Goal: Check status: Check status

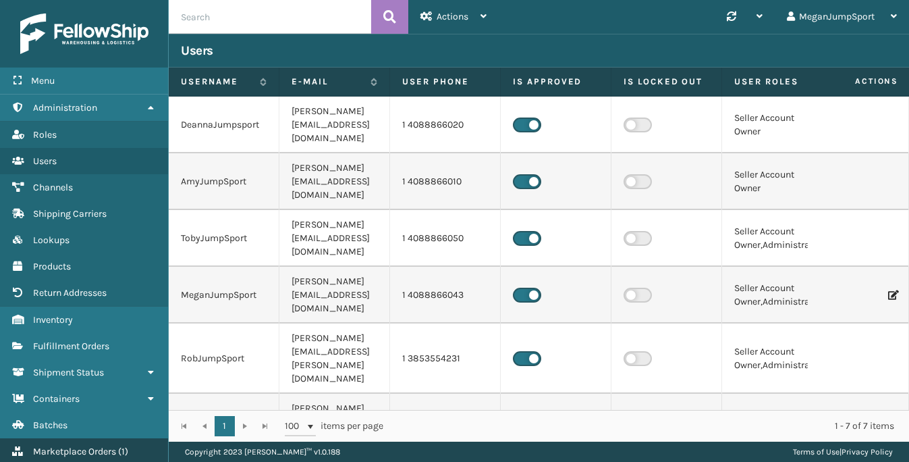
click at [63, 438] on link "Marketplace Orders ( 1 )" at bounding box center [84, 451] width 168 height 26
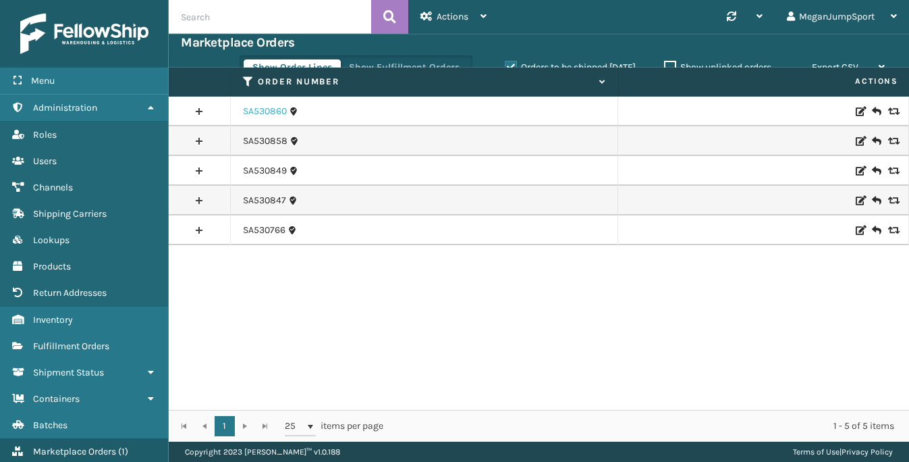
click at [267, 113] on link "SA530860" at bounding box center [265, 112] width 44 height 14
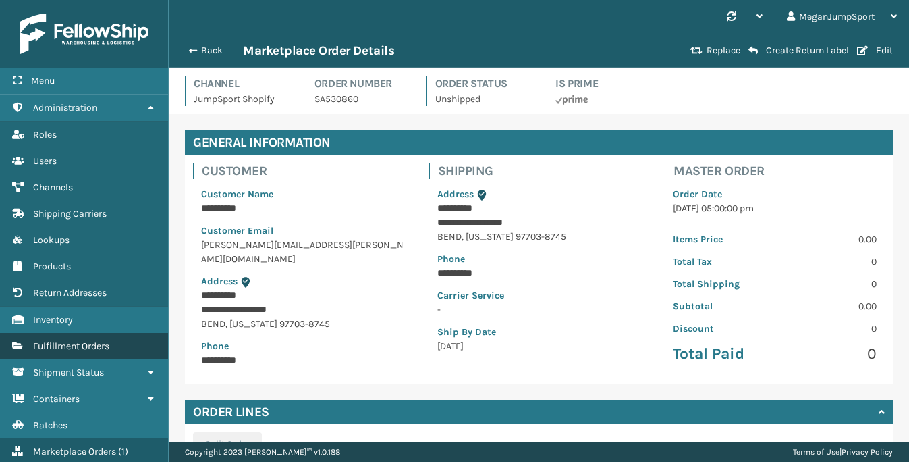
click at [68, 352] on link "Fulfillment Orders" at bounding box center [84, 346] width 168 height 26
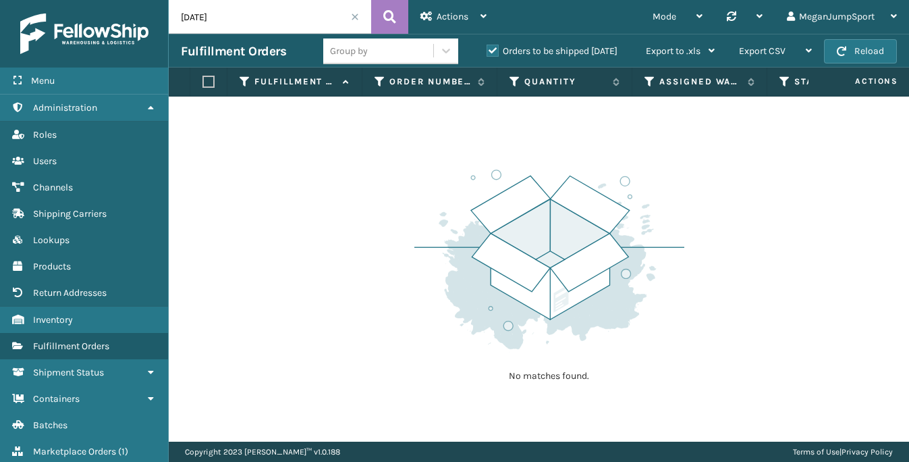
click at [356, 16] on span at bounding box center [355, 17] width 8 height 8
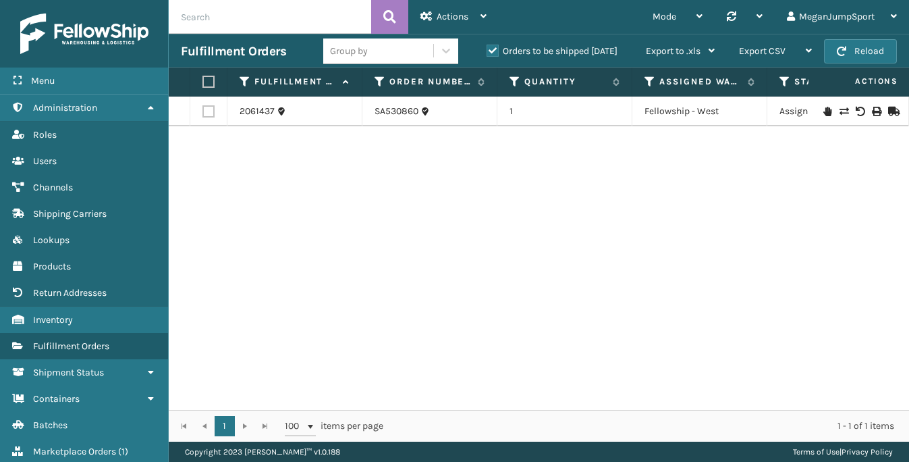
click at [256, 20] on input "text" at bounding box center [270, 17] width 203 height 34
paste input "SA530550"
type input "SA530550"
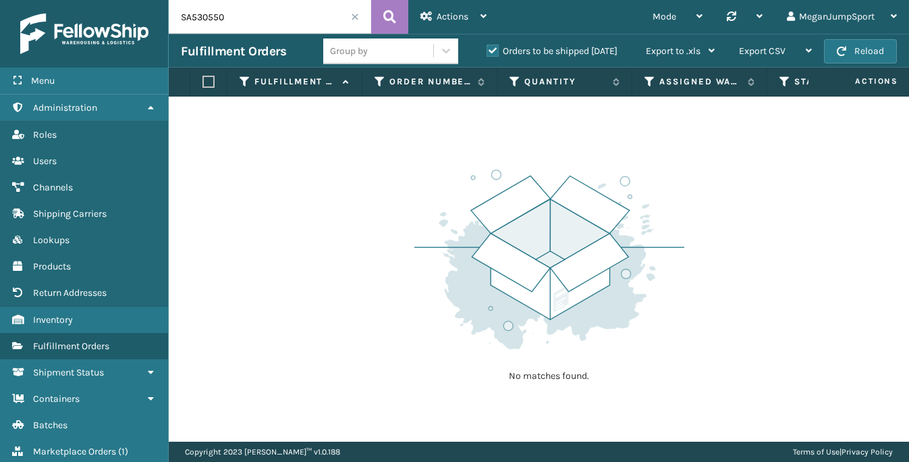
click at [498, 50] on label "Orders to be shipped [DATE]" at bounding box center [552, 50] width 131 height 11
click at [487, 50] on input "Orders to be shipped [DATE]" at bounding box center [487, 47] width 1 height 9
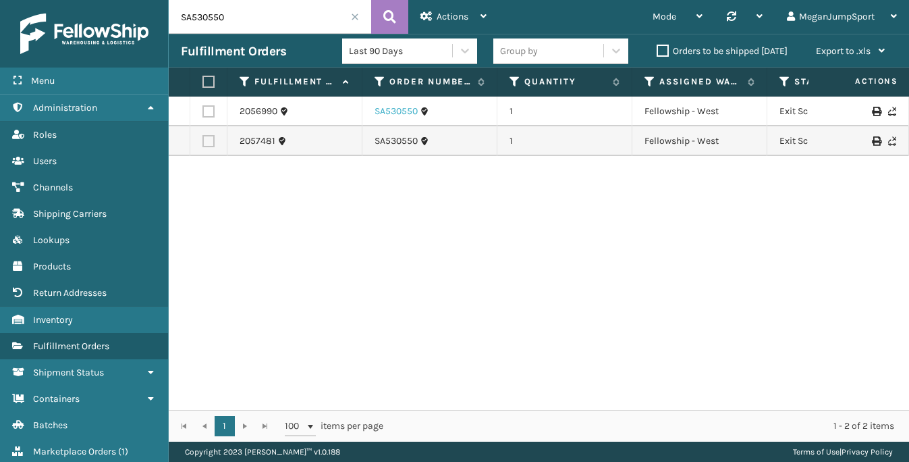
click at [398, 109] on link "SA530550" at bounding box center [396, 112] width 43 height 14
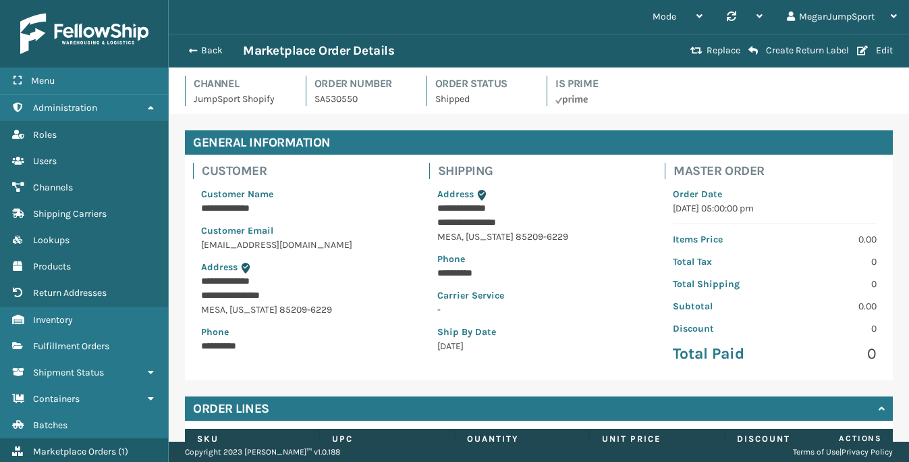
scroll to position [165, 0]
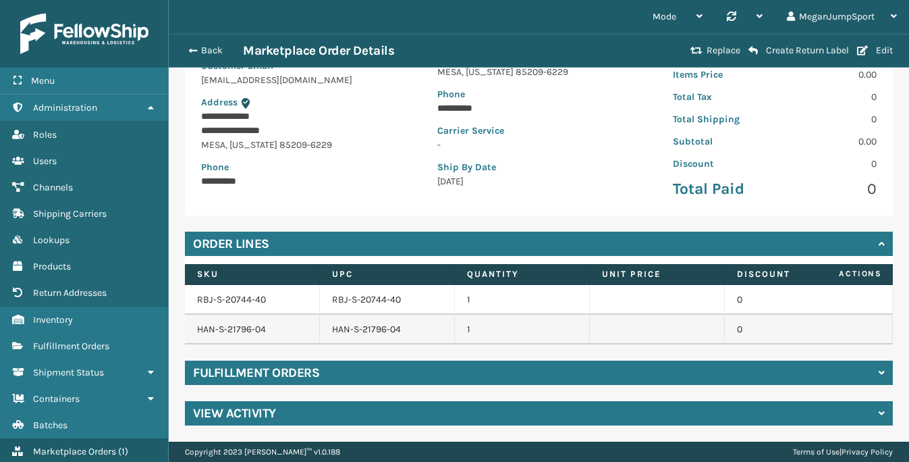
click at [288, 377] on h4 "Fulfillment Orders" at bounding box center [256, 373] width 126 height 16
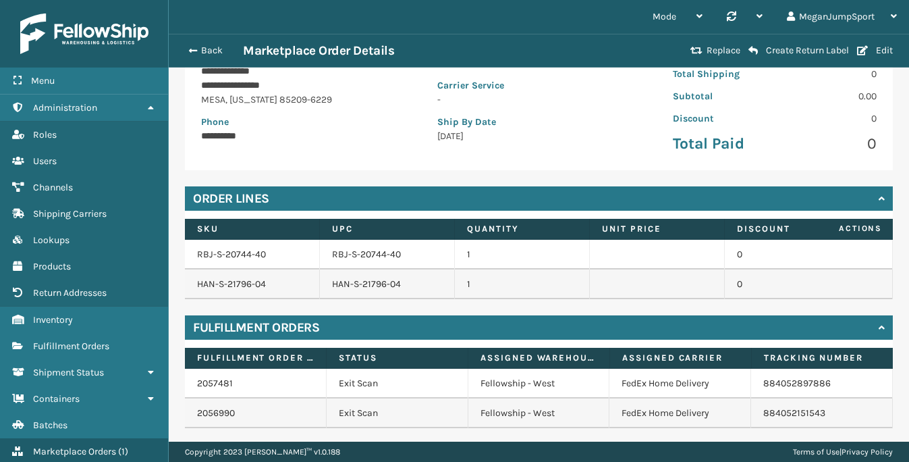
scroll to position [250, 0]
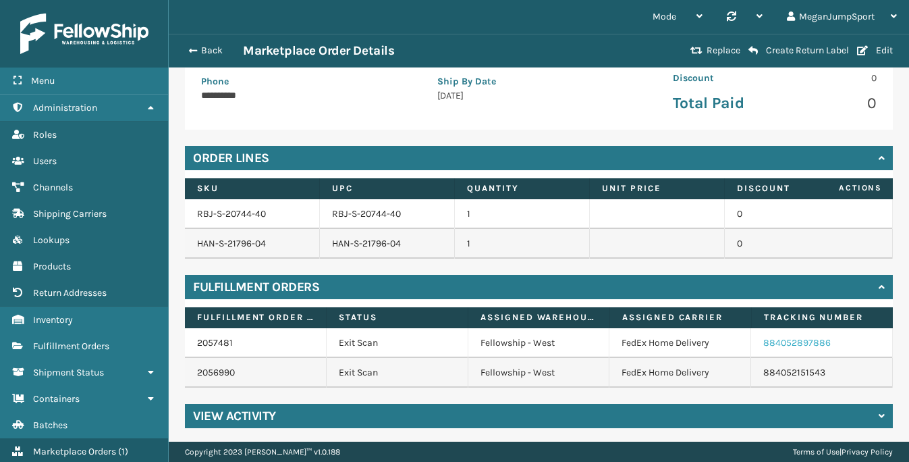
click at [806, 344] on link "884052897886" at bounding box center [798, 342] width 68 height 11
click at [213, 48] on button "Back" at bounding box center [212, 51] width 62 height 12
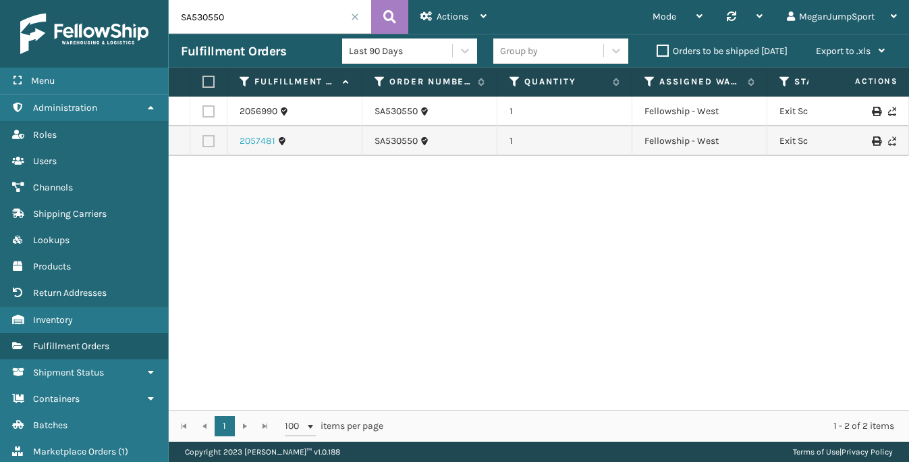
click at [253, 143] on link "2057481" at bounding box center [258, 141] width 36 height 14
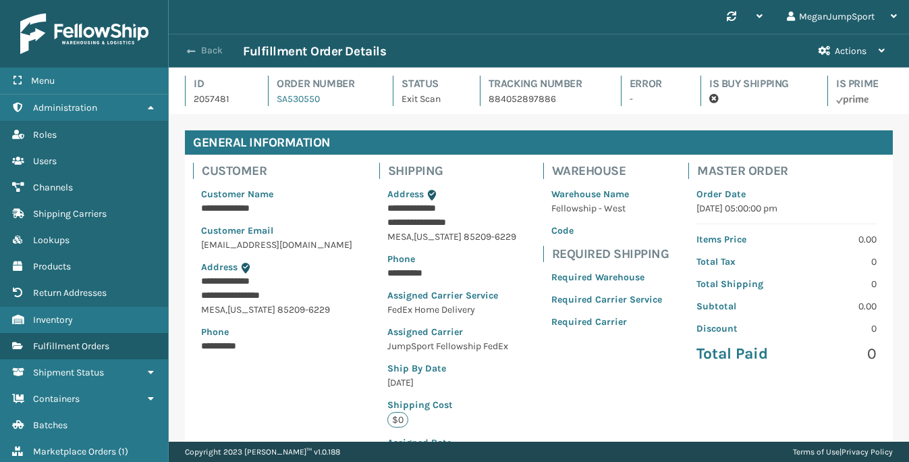
click at [209, 51] on button "Back" at bounding box center [212, 51] width 62 height 12
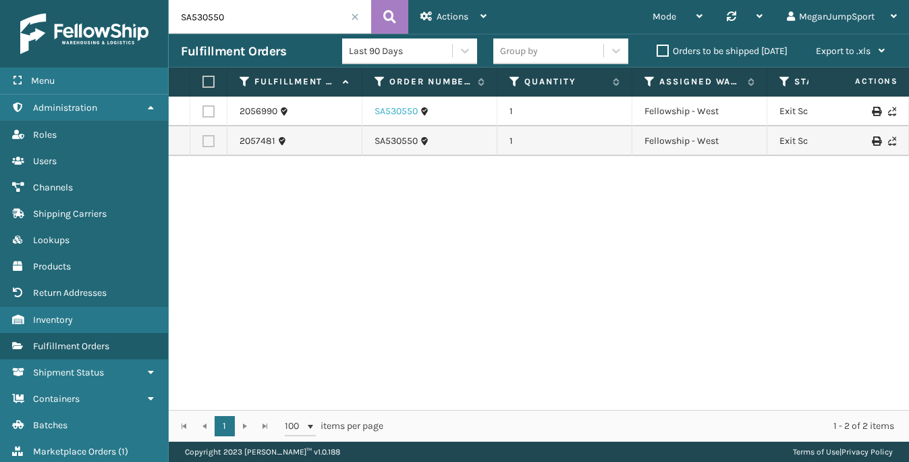
click at [406, 105] on link "SA530550" at bounding box center [396, 112] width 43 height 14
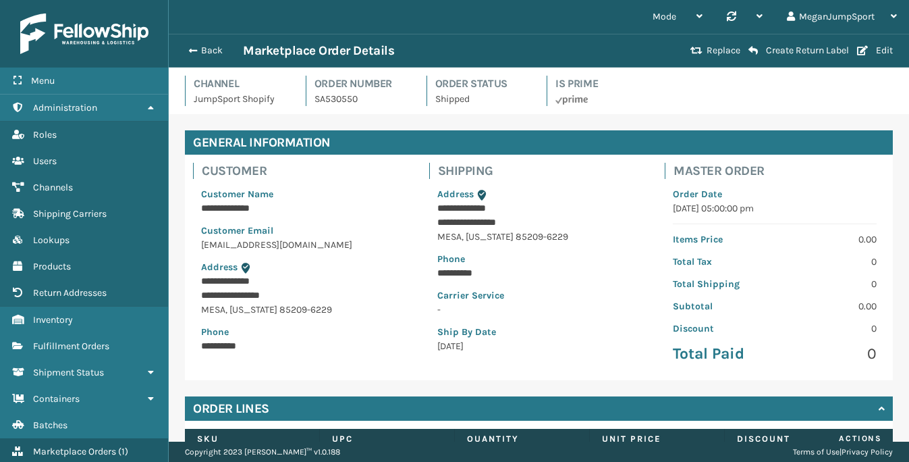
click at [197, 43] on div "Back Marketplace Order Details" at bounding box center [434, 51] width 506 height 16
click at [242, 212] on p "**********" at bounding box center [303, 208] width 204 height 14
copy p "**********"
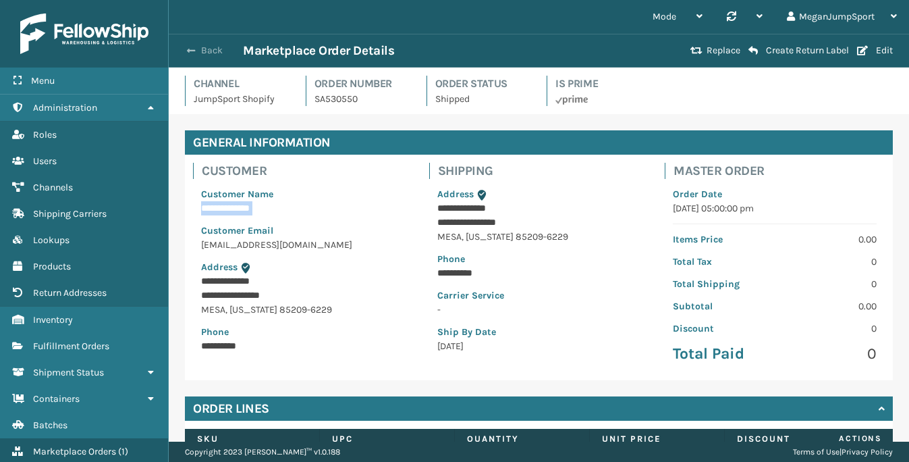
click at [201, 52] on button "Back" at bounding box center [212, 51] width 62 height 12
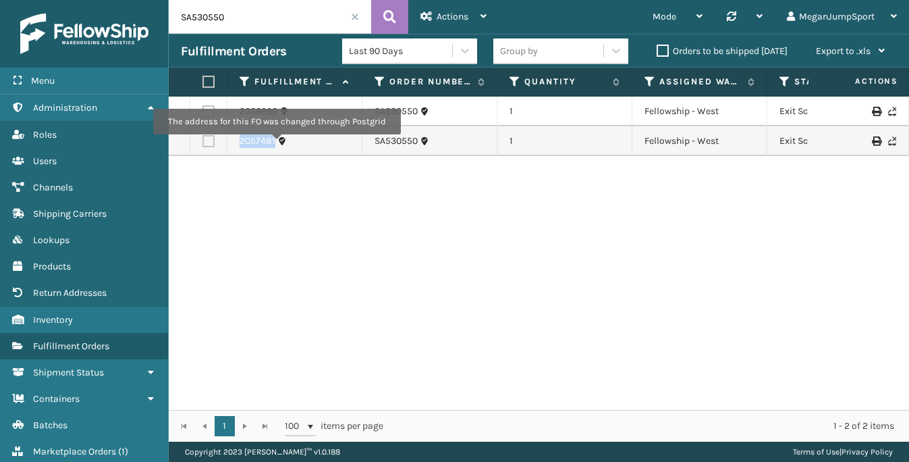
drag, startPoint x: 232, startPoint y: 140, endPoint x: 276, endPoint y: 144, distance: 44.1
click at [276, 144] on td "2057481" at bounding box center [295, 141] width 135 height 30
copy link "2057481"
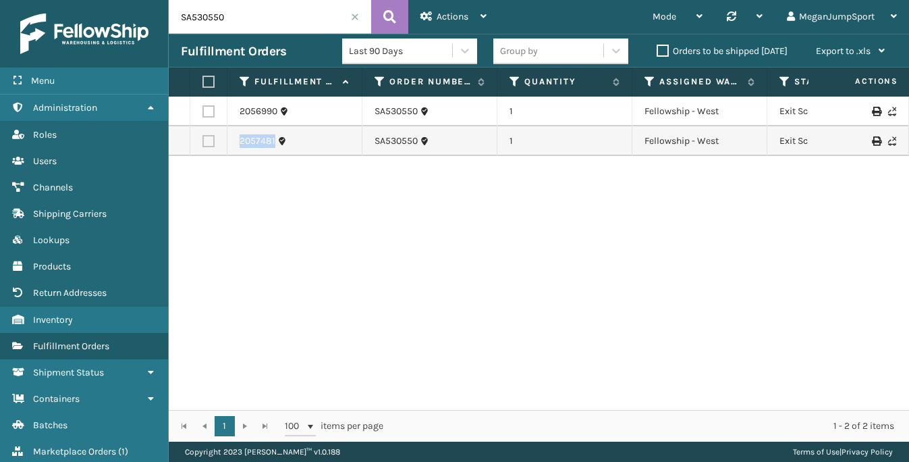
click at [248, 137] on link "2057481" at bounding box center [258, 141] width 36 height 14
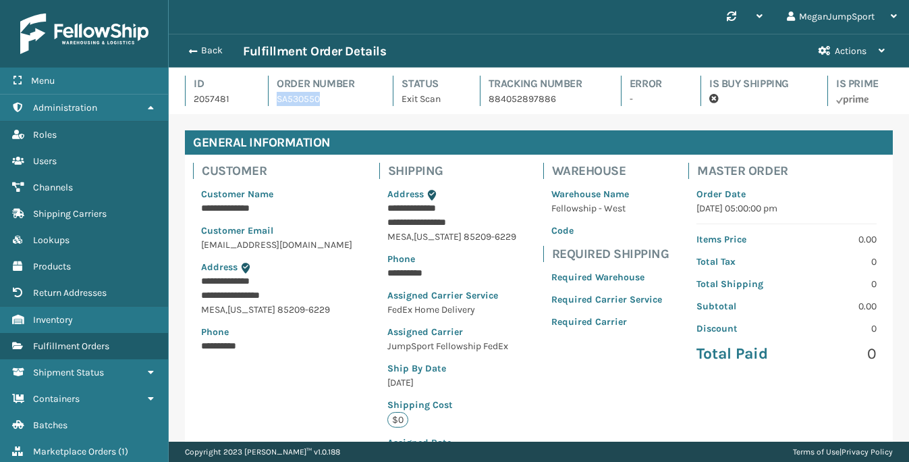
drag, startPoint x: 336, startPoint y: 100, endPoint x: 276, endPoint y: 100, distance: 59.4
click at [276, 100] on div "Order Number SA530550" at bounding box center [318, 91] width 101 height 30
copy link "SA530550"
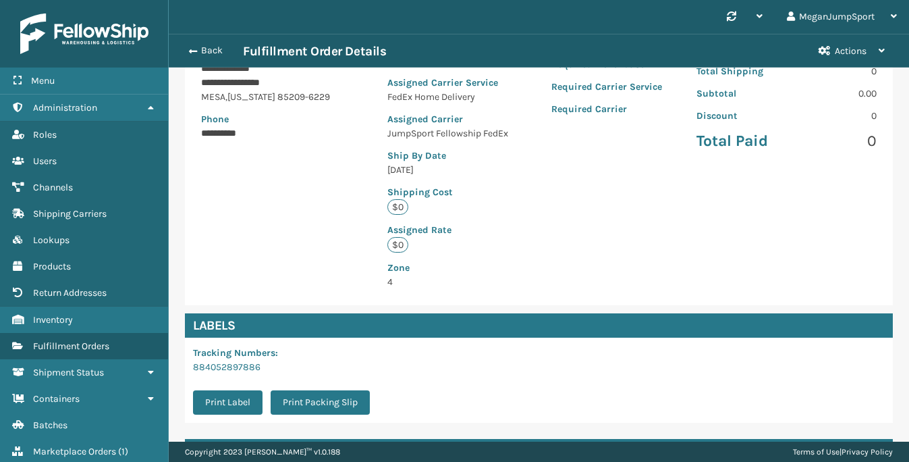
scroll to position [350, 0]
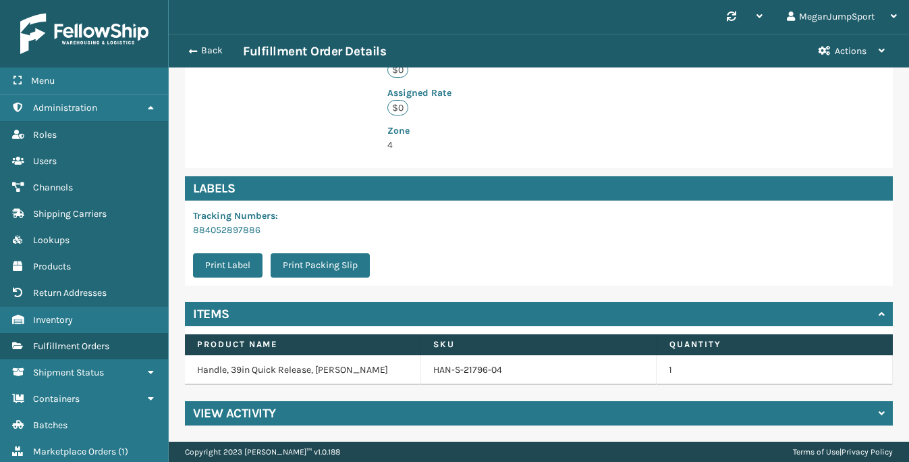
click at [268, 413] on h4 "View Activity" at bounding box center [234, 413] width 83 height 16
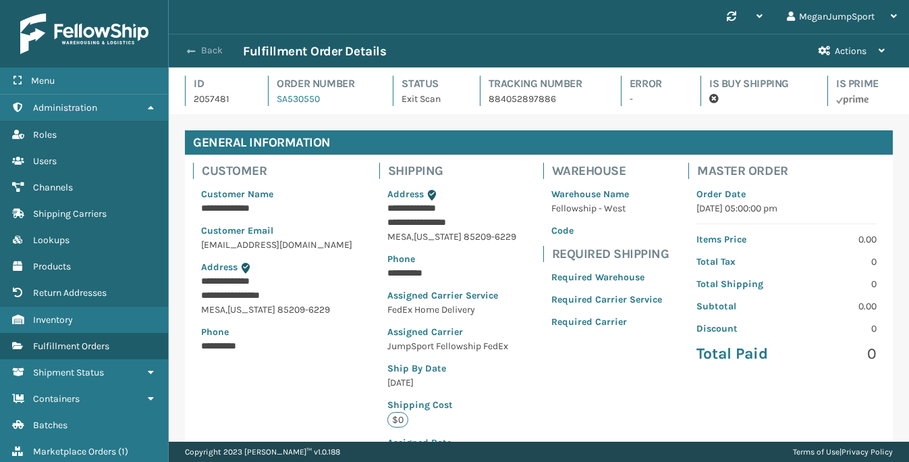
click at [196, 51] on button "Back" at bounding box center [212, 51] width 62 height 12
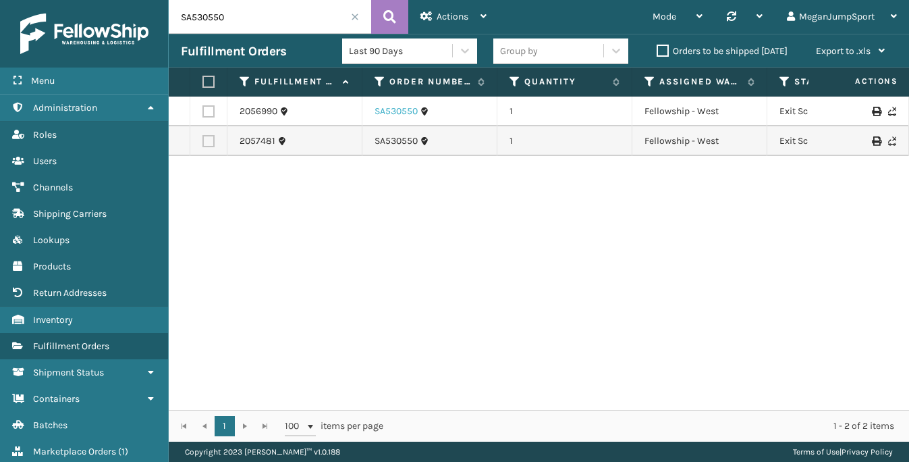
click at [402, 109] on link "SA530550" at bounding box center [396, 112] width 43 height 14
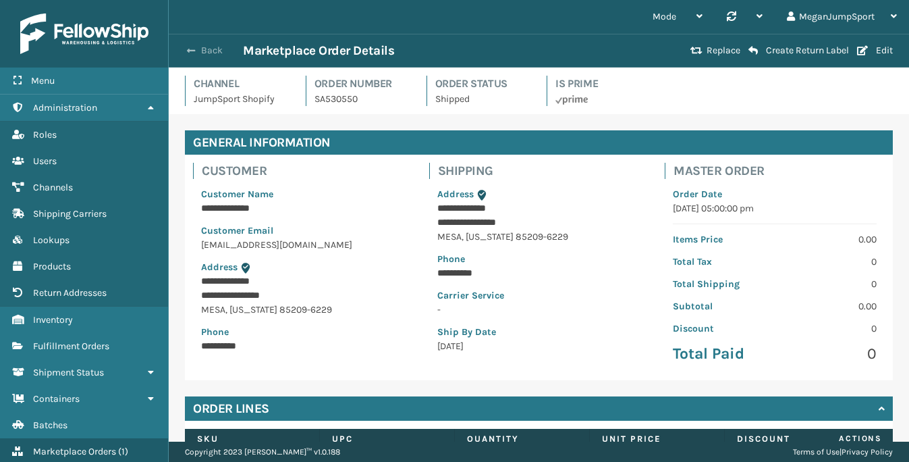
click at [203, 51] on button "Back" at bounding box center [212, 51] width 62 height 12
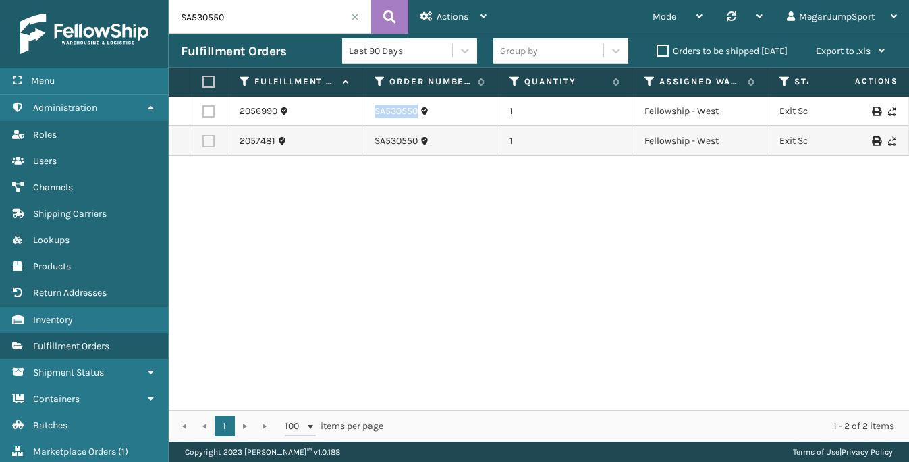
drag, startPoint x: 365, startPoint y: 112, endPoint x: 419, endPoint y: 115, distance: 54.8
click at [419, 115] on td "SA530550" at bounding box center [430, 112] width 135 height 30
copy link "SA530550"
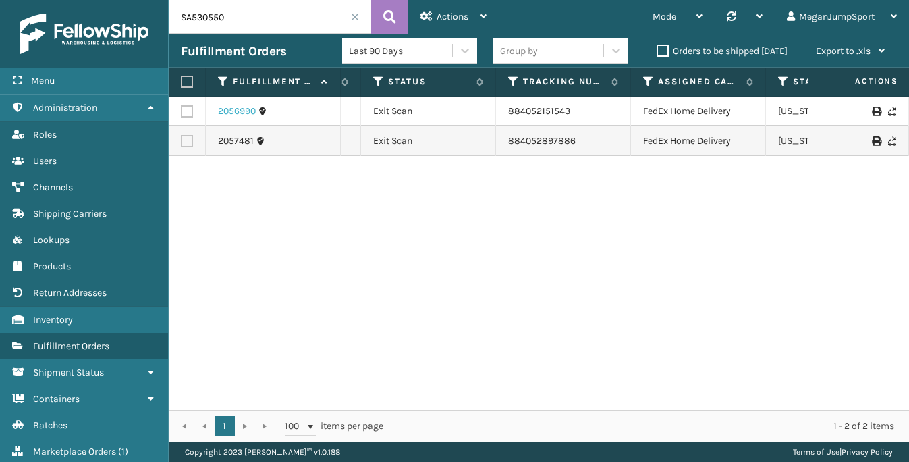
click at [236, 109] on link "2056990" at bounding box center [237, 112] width 38 height 14
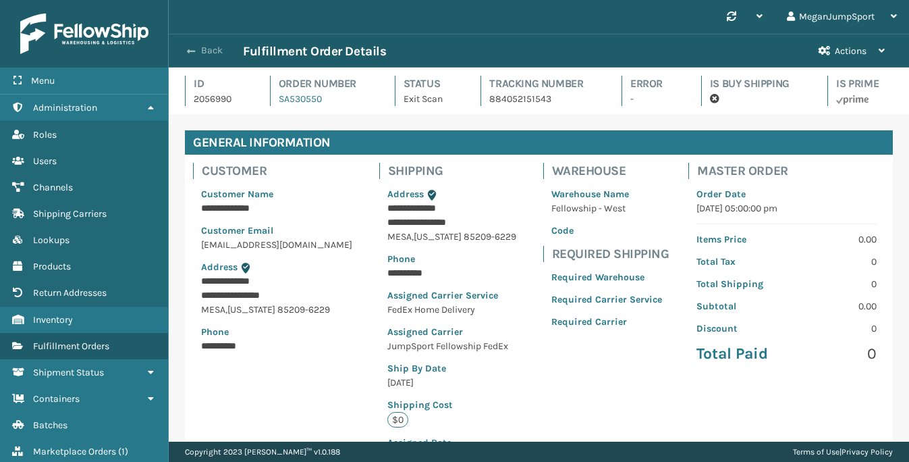
click at [200, 52] on button "Back" at bounding box center [212, 51] width 62 height 12
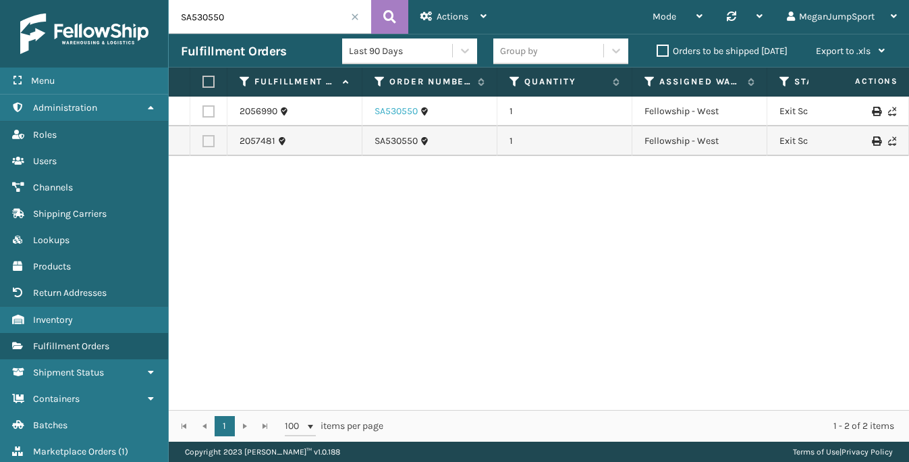
click at [395, 115] on link "SA530550" at bounding box center [396, 112] width 43 height 14
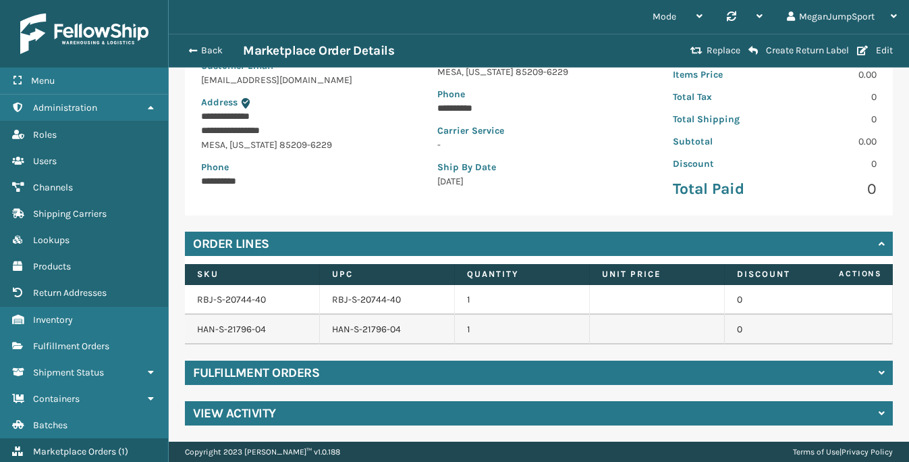
scroll to position [164, 0]
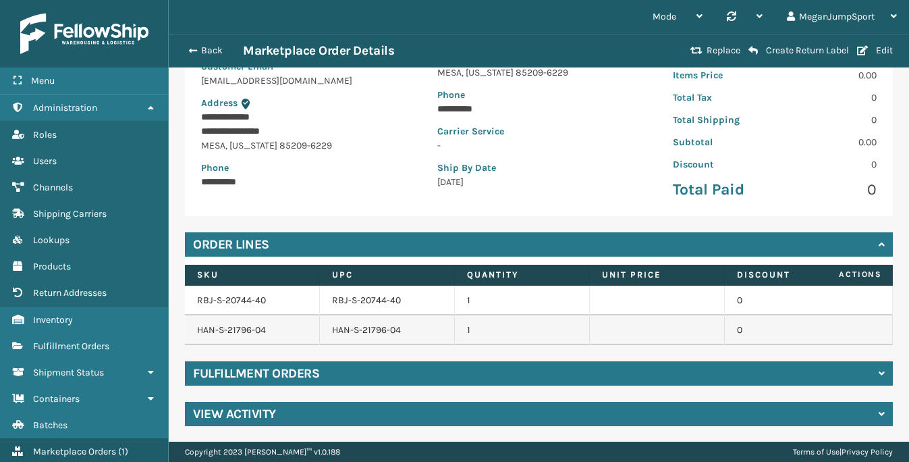
click at [490, 372] on div "Fulfillment Orders" at bounding box center [539, 373] width 708 height 24
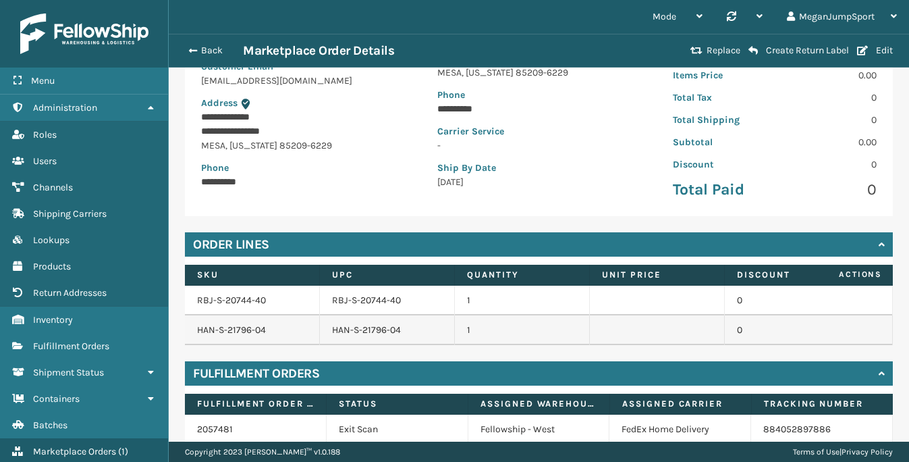
scroll to position [253, 0]
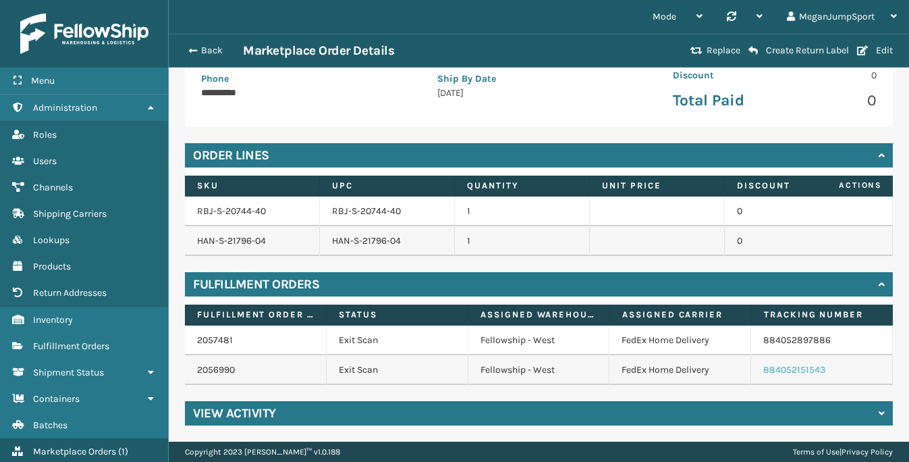
click at [797, 370] on link "884052151543" at bounding box center [795, 369] width 62 height 11
click at [793, 343] on link "884052897886" at bounding box center [798, 339] width 68 height 11
click at [66, 450] on span "Marketplace Orders" at bounding box center [74, 451] width 83 height 11
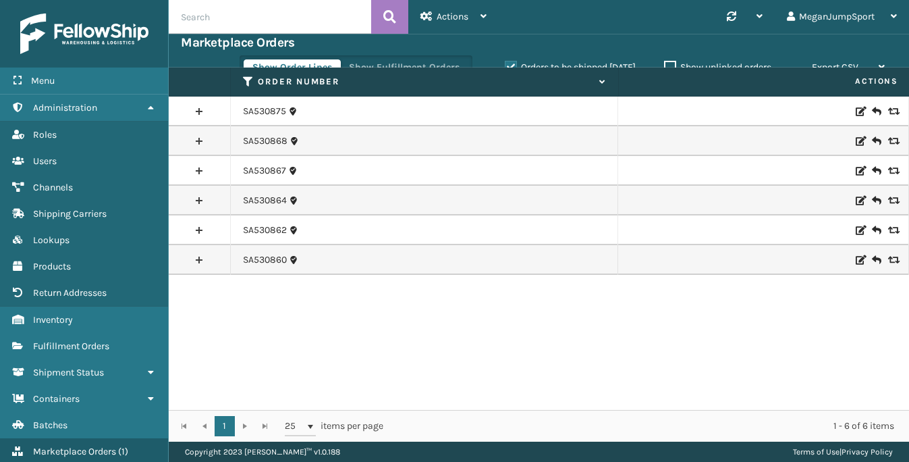
click at [296, 18] on input "text" at bounding box center [270, 17] width 203 height 34
paste input "SA530550"
type input "SA530550"
click at [380, 18] on button at bounding box center [389, 17] width 37 height 34
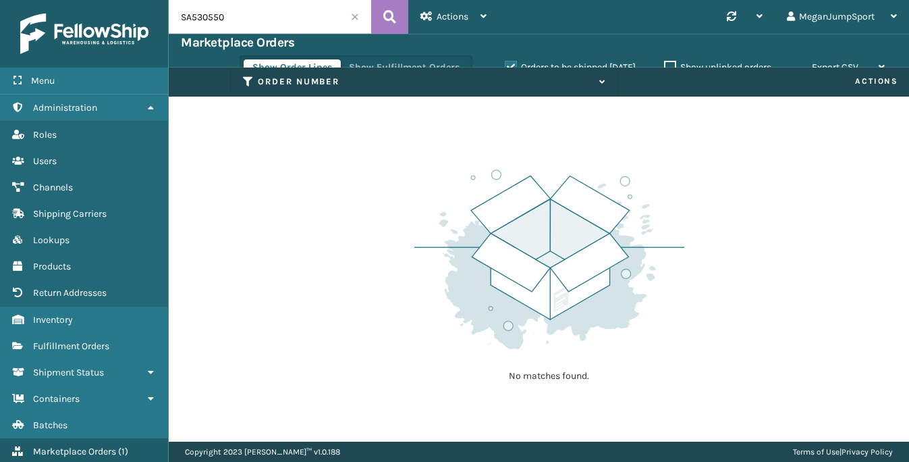
click at [505, 61] on label "Orders to be shipped [DATE]" at bounding box center [570, 66] width 131 height 11
click at [505, 61] on input "Orders to be shipped [DATE]" at bounding box center [505, 63] width 1 height 9
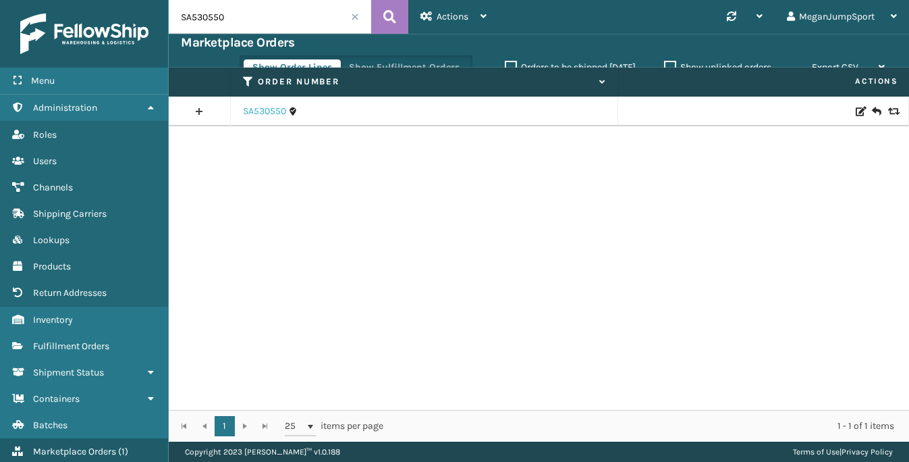
click at [261, 109] on link "SA530550" at bounding box center [264, 112] width 43 height 14
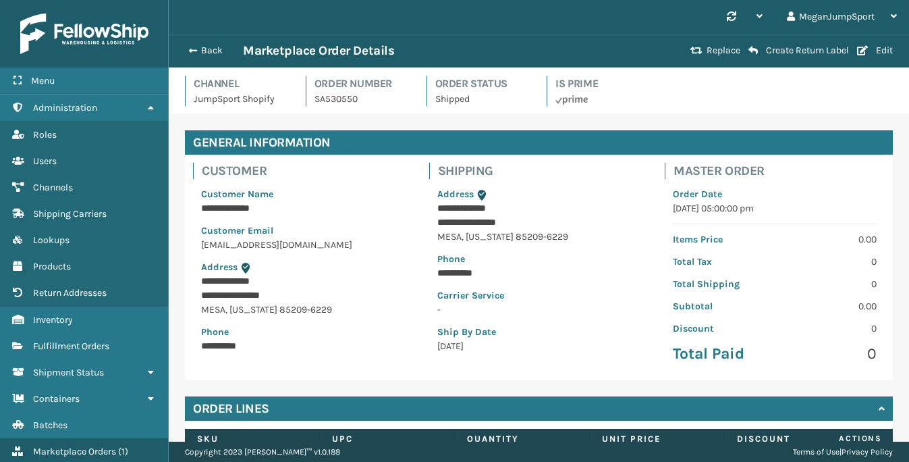
scroll to position [165, 0]
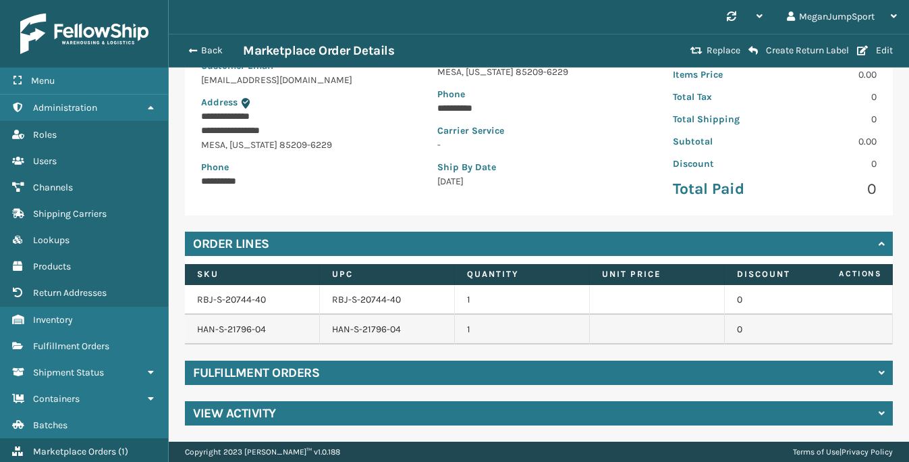
click at [378, 368] on div "Fulfillment Orders" at bounding box center [539, 373] width 708 height 24
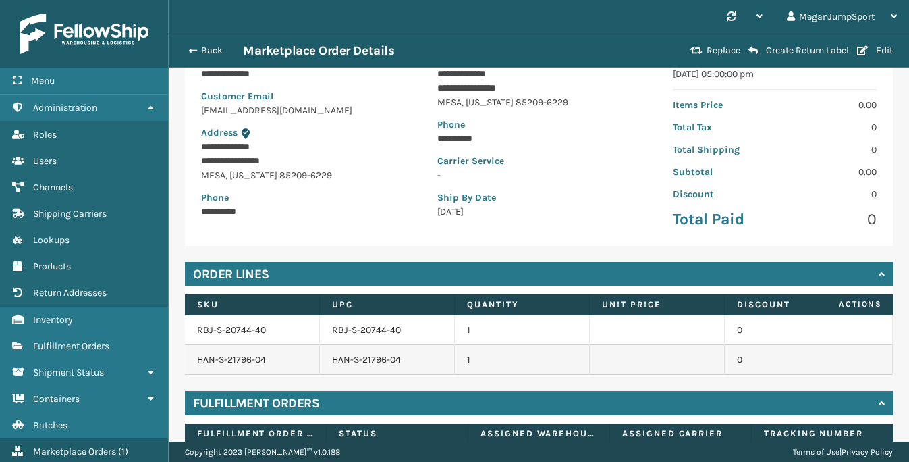
scroll to position [0, 0]
